Goal: Find specific page/section: Find specific page/section

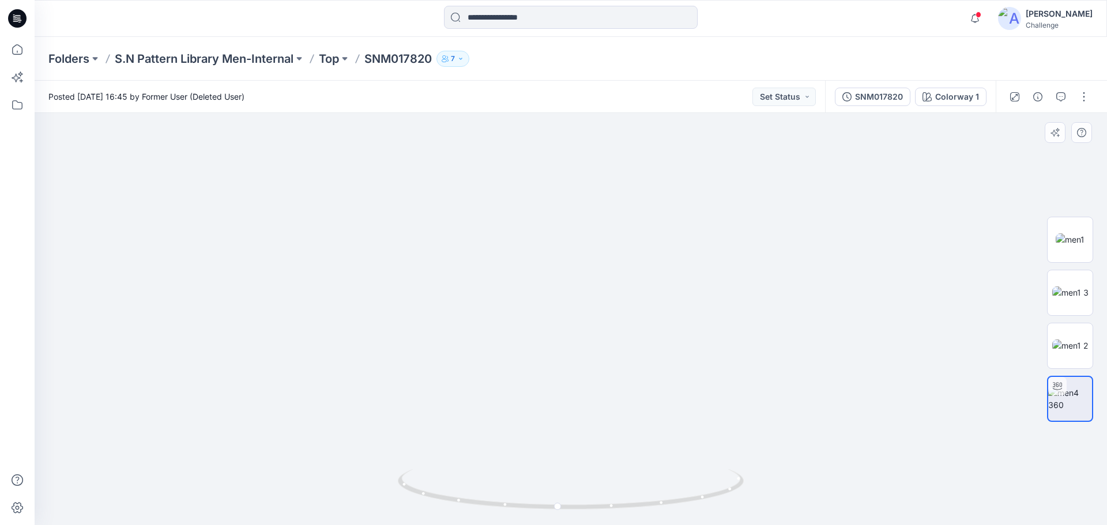
click at [620, 457] on img at bounding box center [571, 196] width 834 height 658
drag, startPoint x: 571, startPoint y: 242, endPoint x: 577, endPoint y: 381, distance: 139.6
click at [577, 381] on img at bounding box center [571, 314] width 834 height 423
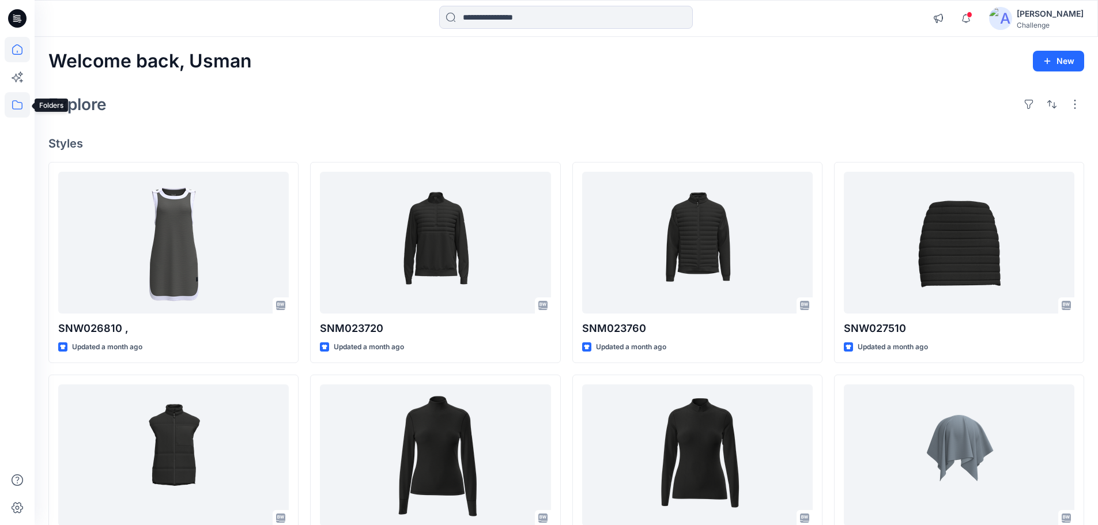
click at [15, 104] on icon at bounding box center [17, 104] width 25 height 25
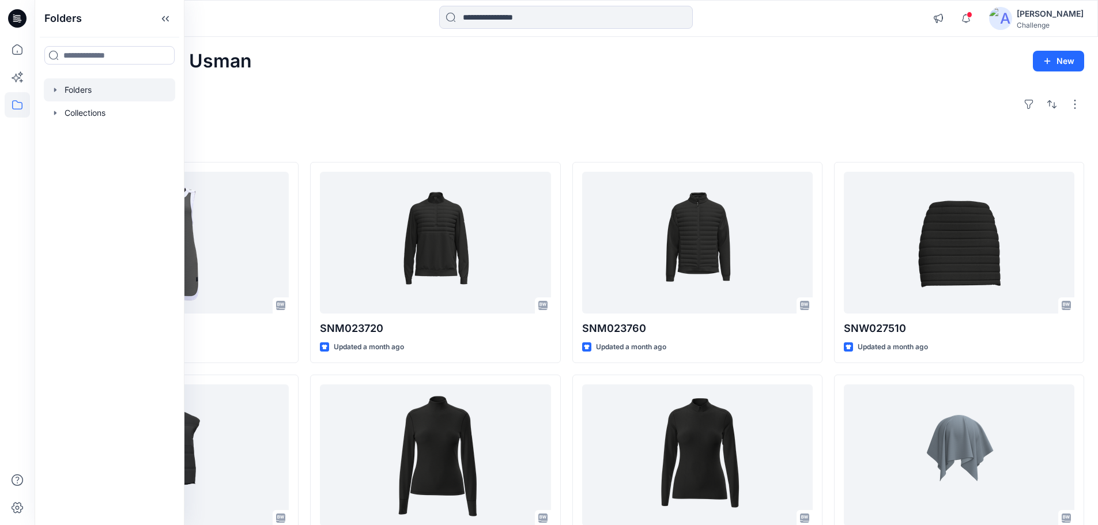
click at [77, 89] on div at bounding box center [109, 89] width 131 height 23
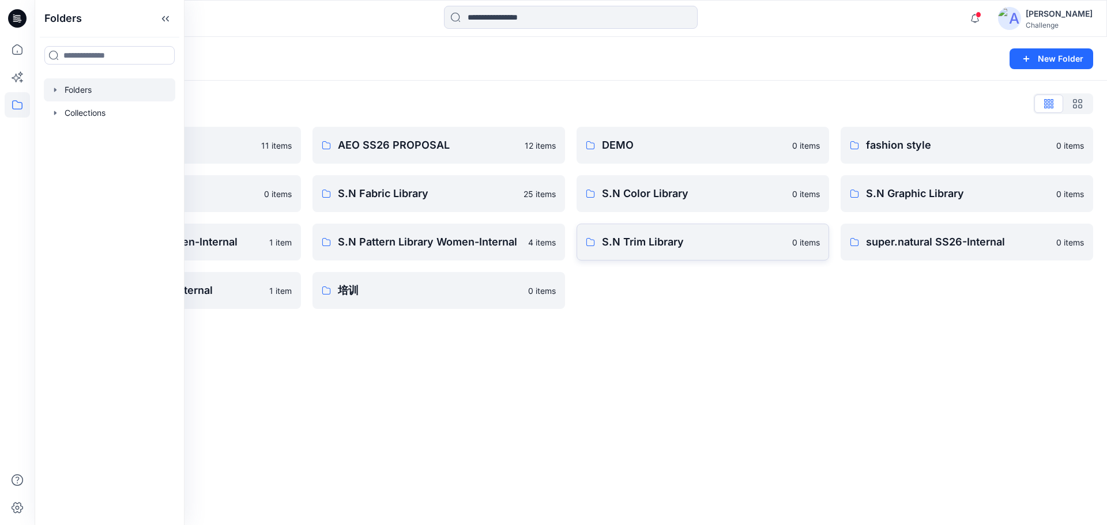
click at [669, 241] on p "S.N Trim Library" at bounding box center [693, 242] width 183 height 16
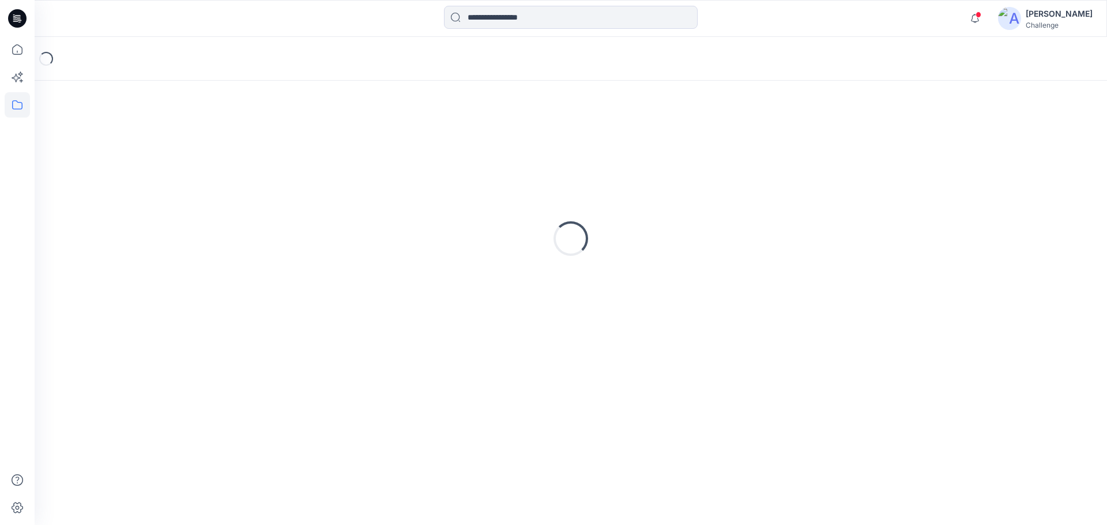
click at [669, 241] on div "Loading..." at bounding box center [570, 239] width 1045 height 288
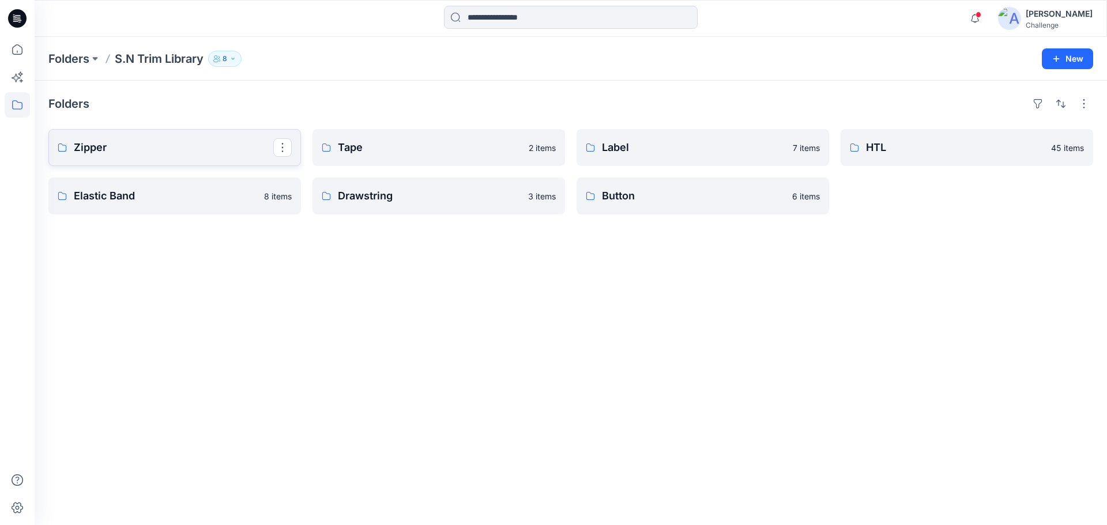
click at [175, 149] on p "Zipper" at bounding box center [173, 148] width 199 height 16
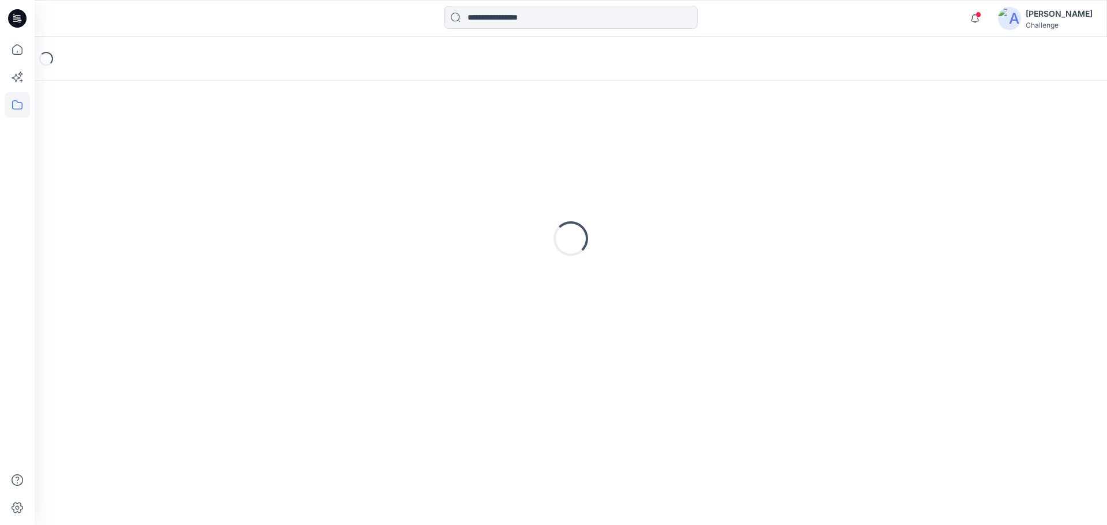
click at [175, 149] on div "Loading..." at bounding box center [570, 239] width 1045 height 288
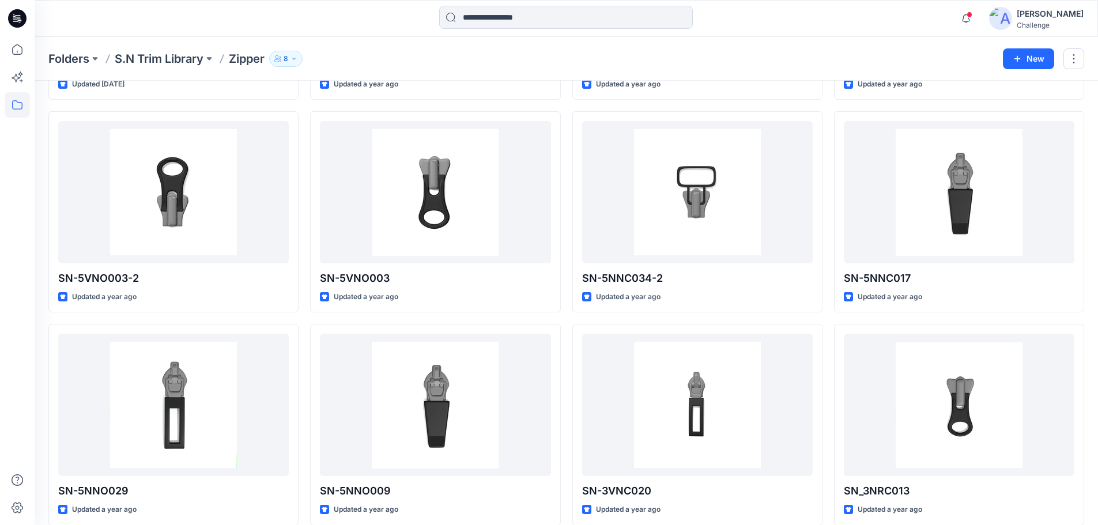
scroll to position [287, 0]
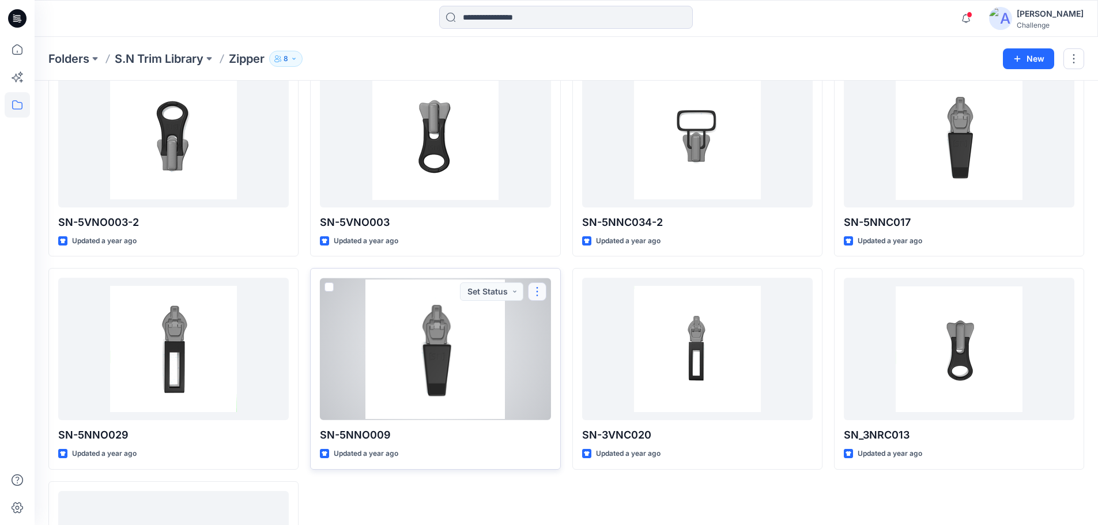
click at [537, 290] on button "button" at bounding box center [537, 292] width 18 height 18
click at [375, 367] on div at bounding box center [435, 349] width 231 height 142
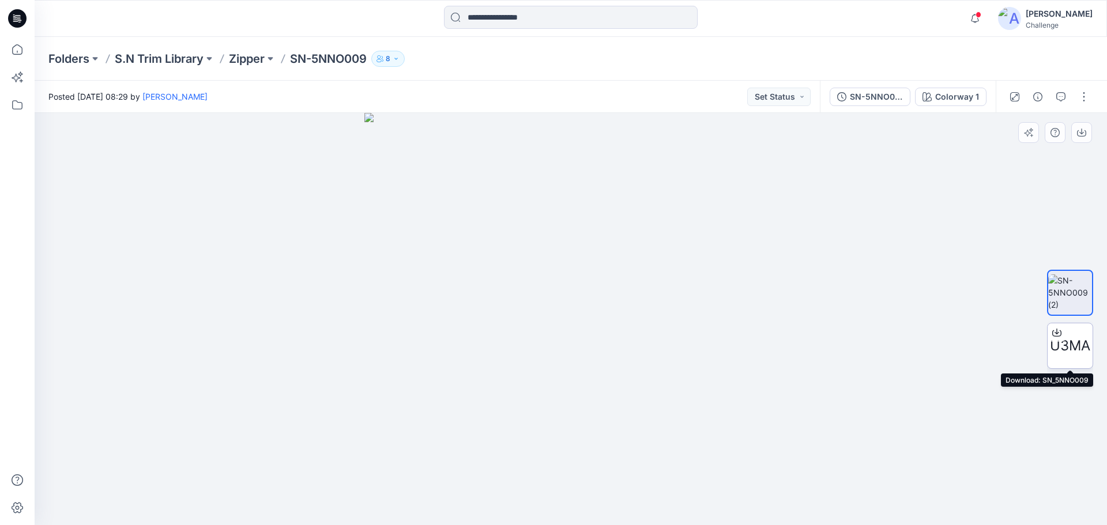
click at [1070, 344] on span "U3MA" at bounding box center [1070, 346] width 40 height 21
